Goal: Task Accomplishment & Management: Complete application form

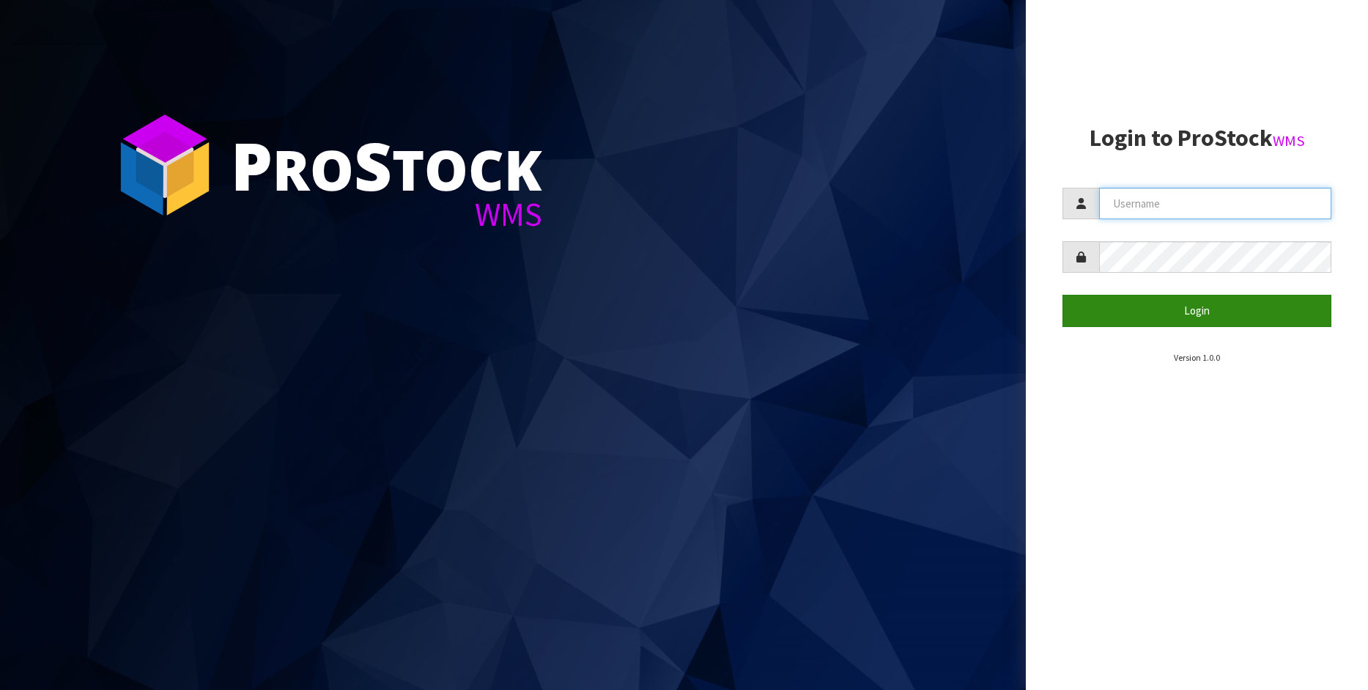
type input "[PERSON_NAME]"
click at [1204, 314] on button "Login" at bounding box center [1197, 311] width 269 height 32
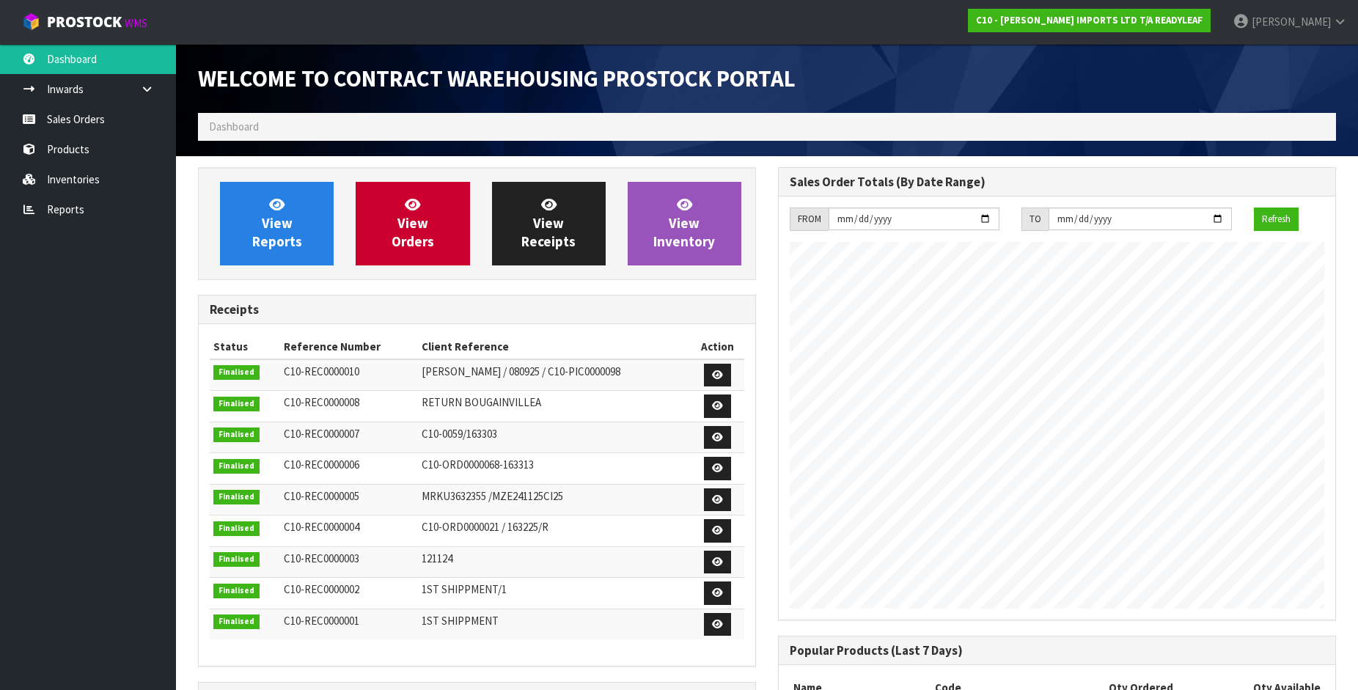
scroll to position [646, 580]
click at [64, 118] on link "Sales Orders" at bounding box center [88, 119] width 176 height 30
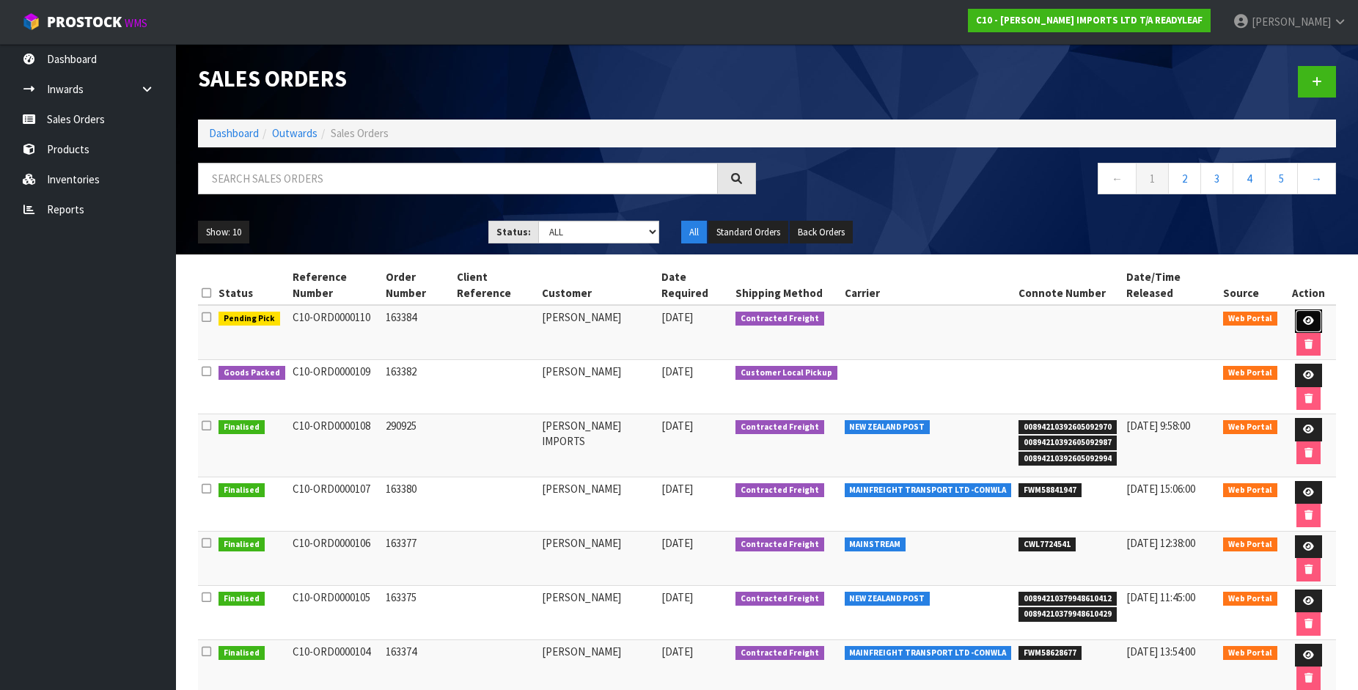
click at [1303, 316] on icon at bounding box center [1308, 321] width 11 height 10
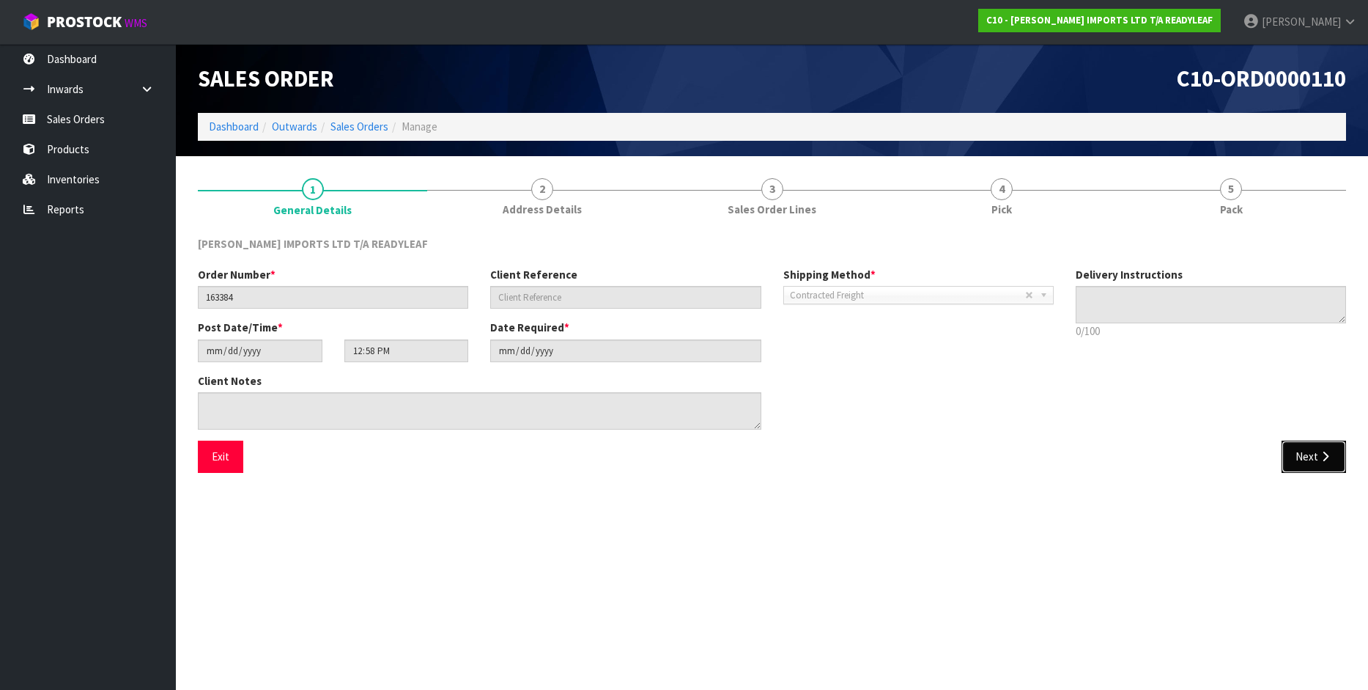
click at [1303, 467] on button "Next" at bounding box center [1314, 457] width 65 height 32
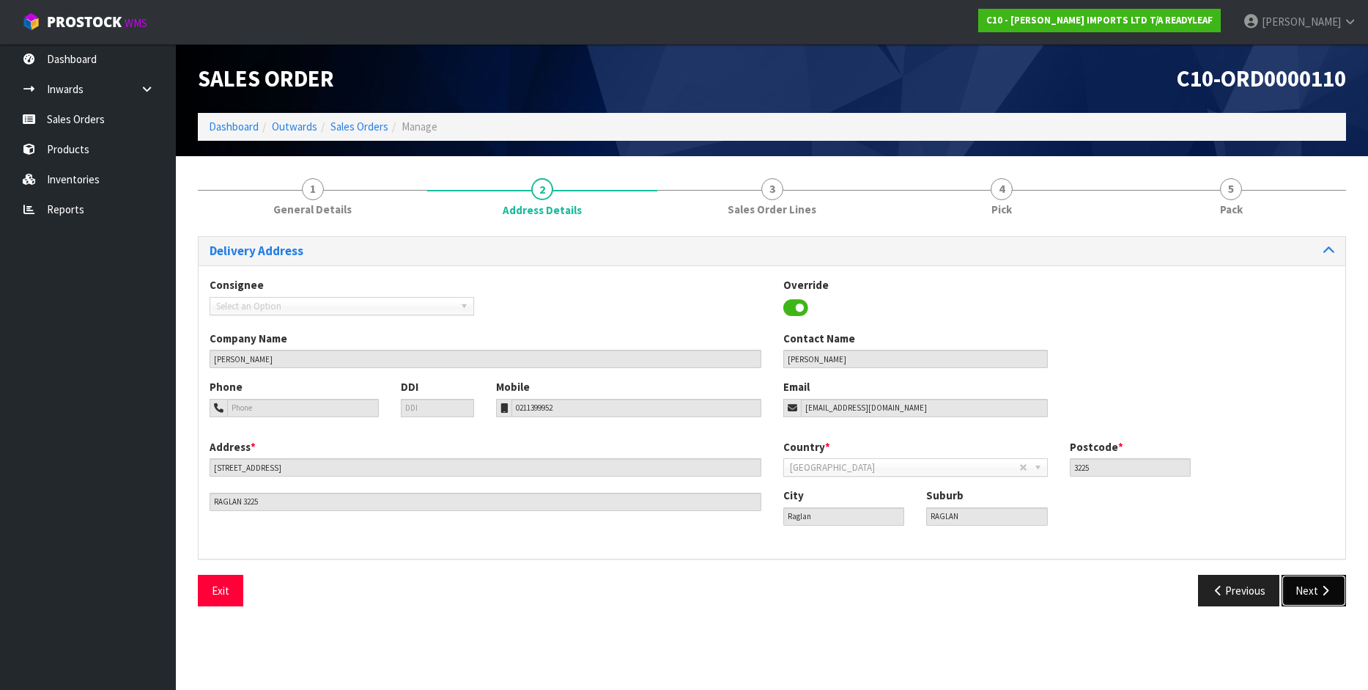
click at [1316, 588] on button "Next" at bounding box center [1314, 591] width 65 height 32
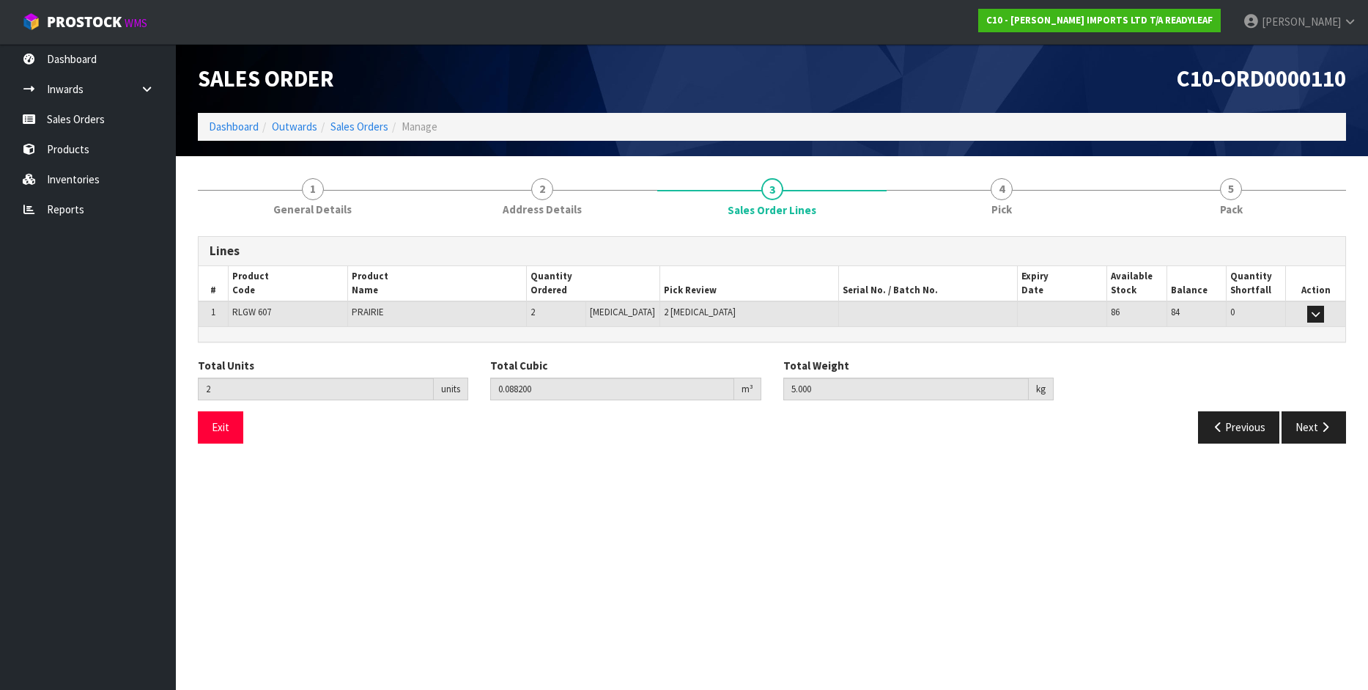
click at [586, 315] on td "2" at bounding box center [555, 314] width 59 height 26
click at [566, 309] on td "2" at bounding box center [555, 314] width 59 height 26
click at [1319, 313] on icon "button" at bounding box center [1316, 314] width 8 height 10
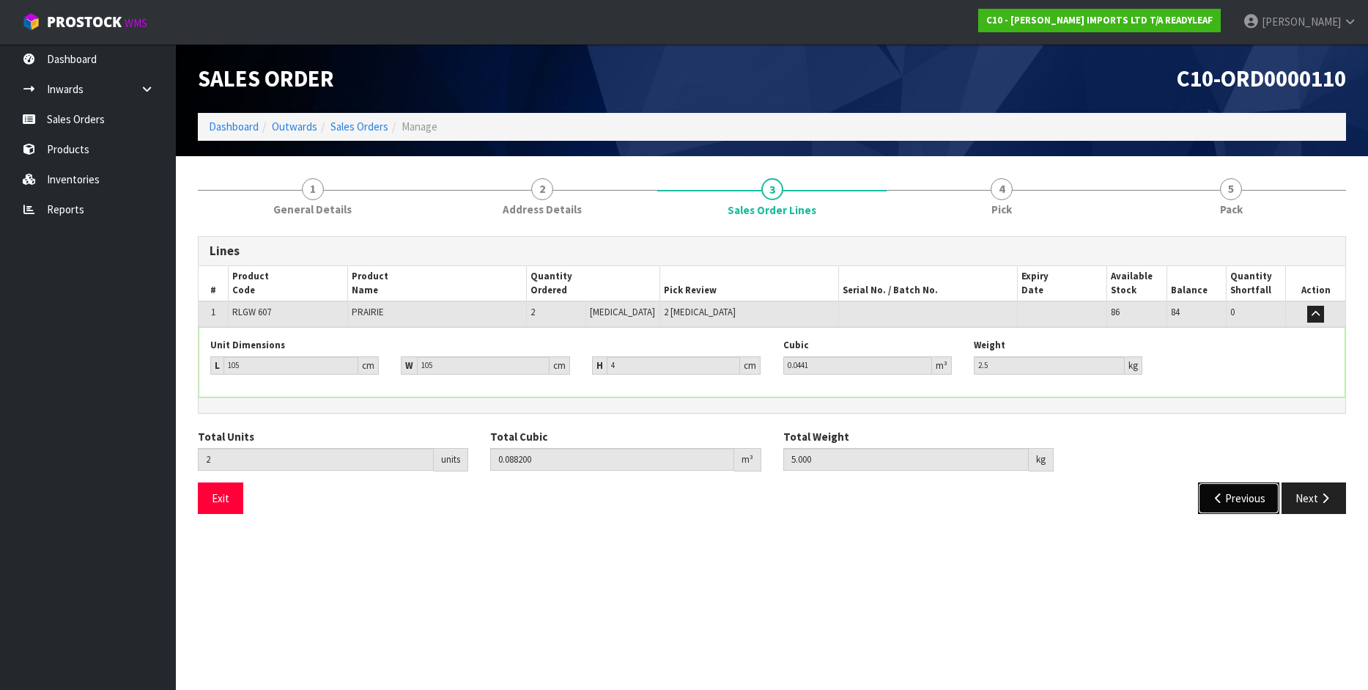
click at [1234, 502] on button "Previous" at bounding box center [1239, 498] width 82 height 32
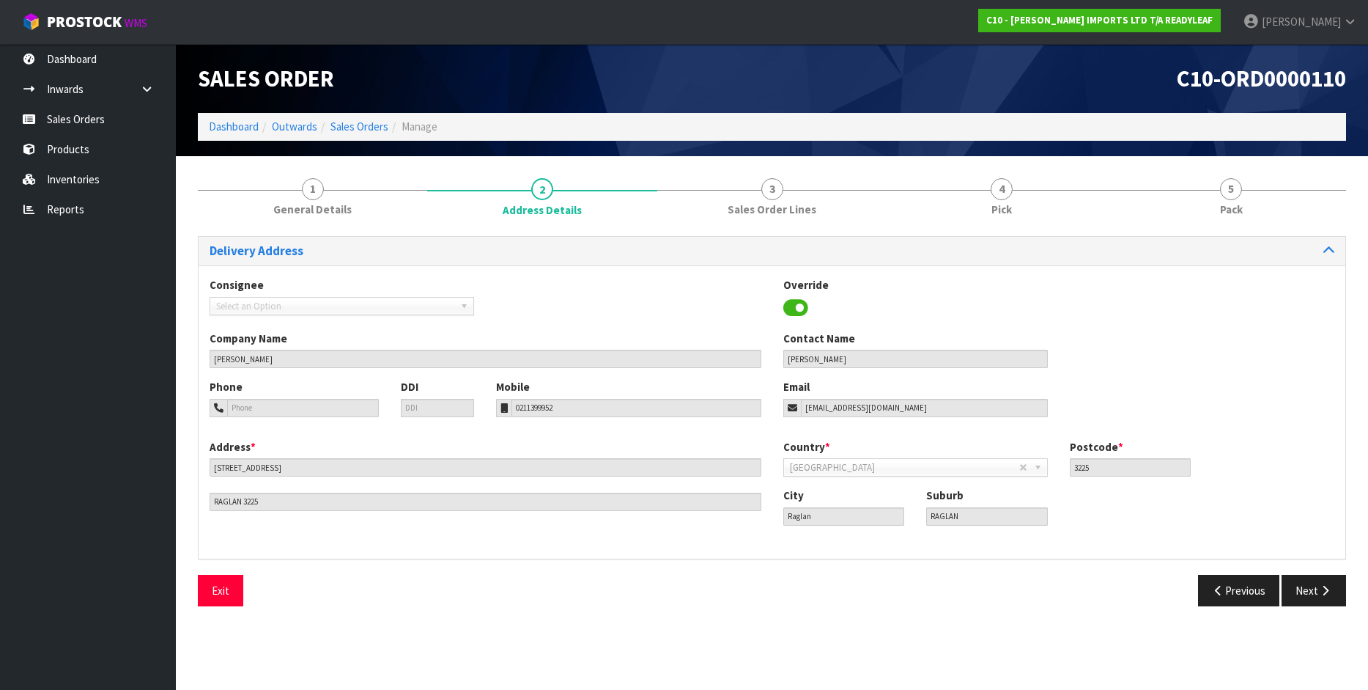
click at [1234, 502] on div "City [GEOGRAPHIC_DATA] Suburb RAGLAN" at bounding box center [1060, 511] width 574 height 48
click at [223, 589] on button "Exit" at bounding box center [220, 591] width 45 height 32
